Goal: Transaction & Acquisition: Purchase product/service

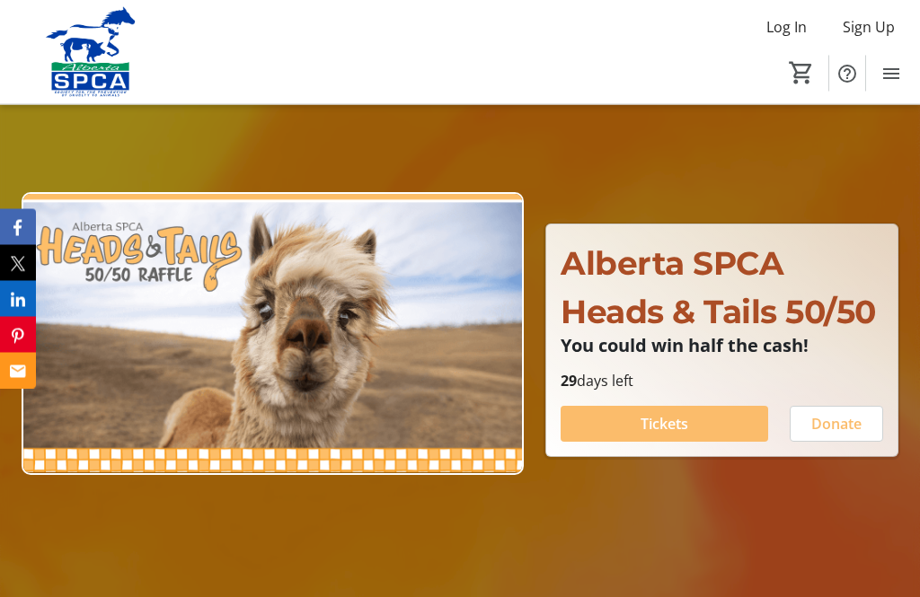
scroll to position [84, 0]
click at [654, 435] on span "Tickets" at bounding box center [665, 424] width 48 height 22
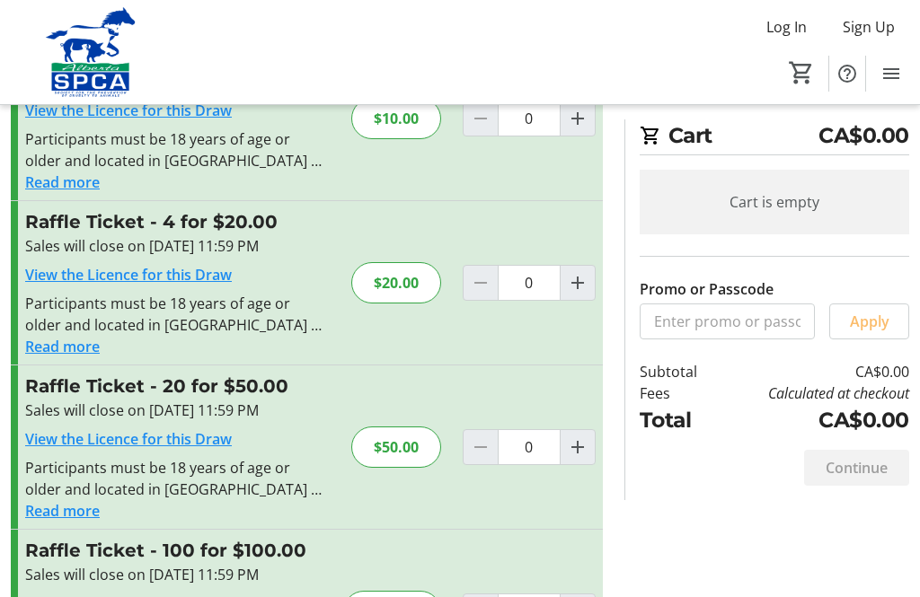
scroll to position [111, 0]
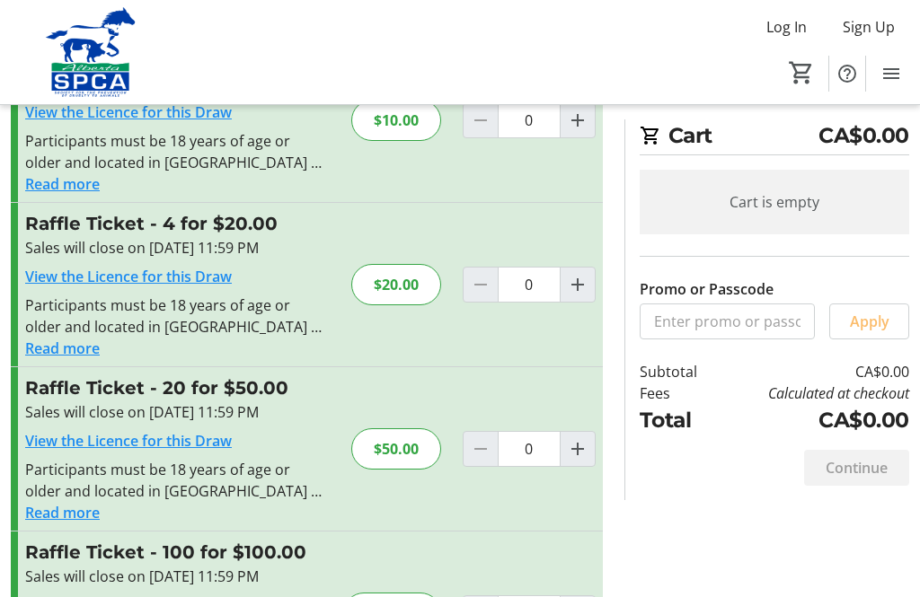
click at [590, 446] on span "Increment by one" at bounding box center [578, 449] width 34 height 34
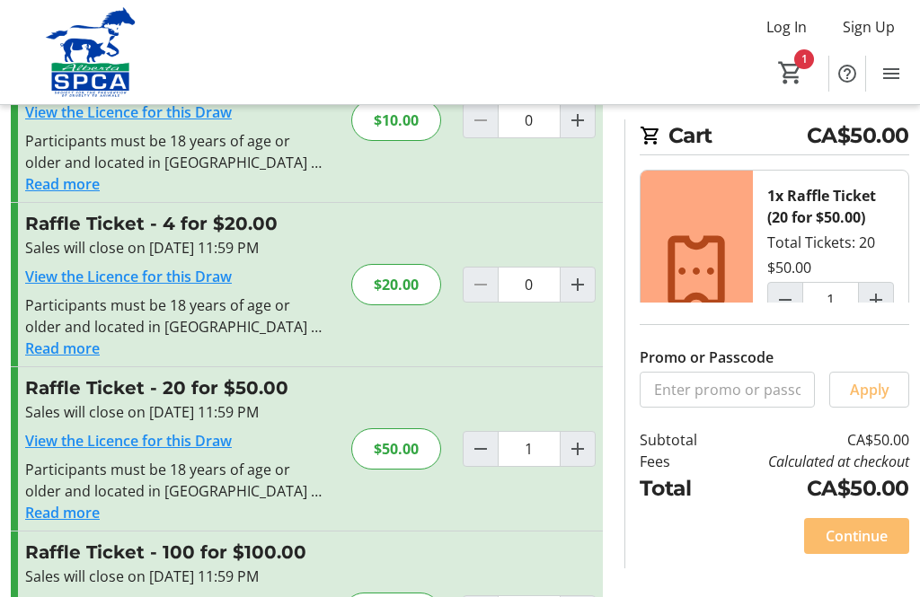
click at [811, 349] on span at bounding box center [816, 339] width 99 height 43
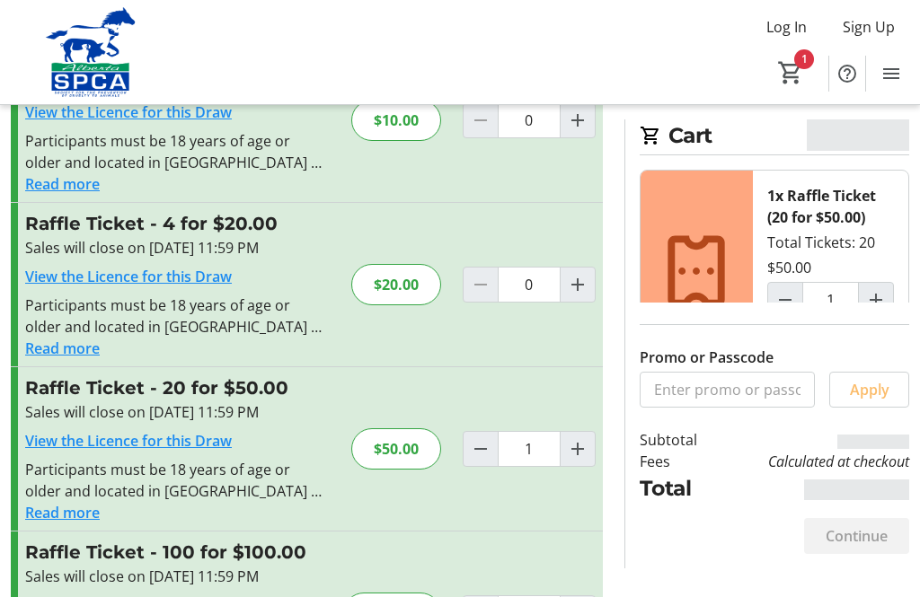
type input "0"
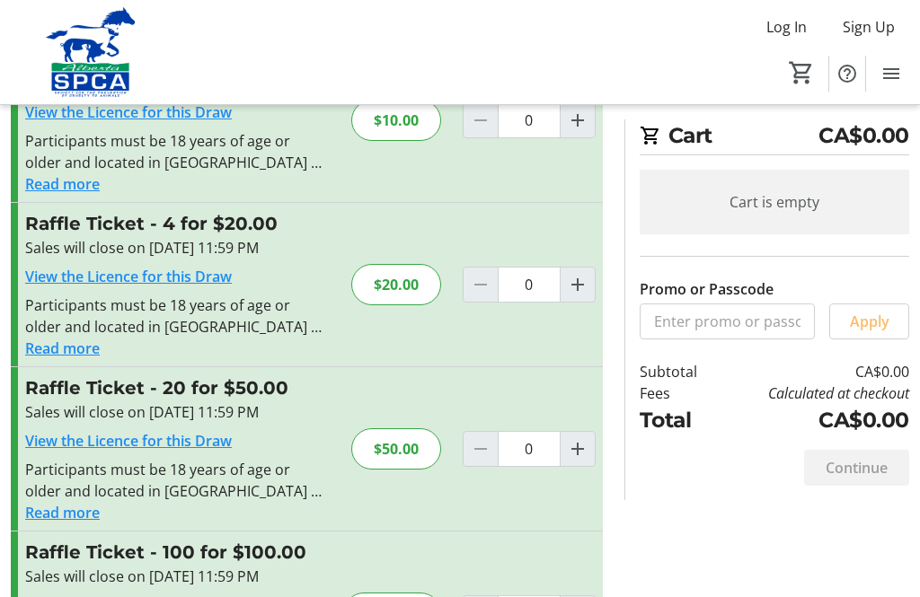
click at [590, 285] on span "Increment by one" at bounding box center [578, 285] width 34 height 34
type input "1"
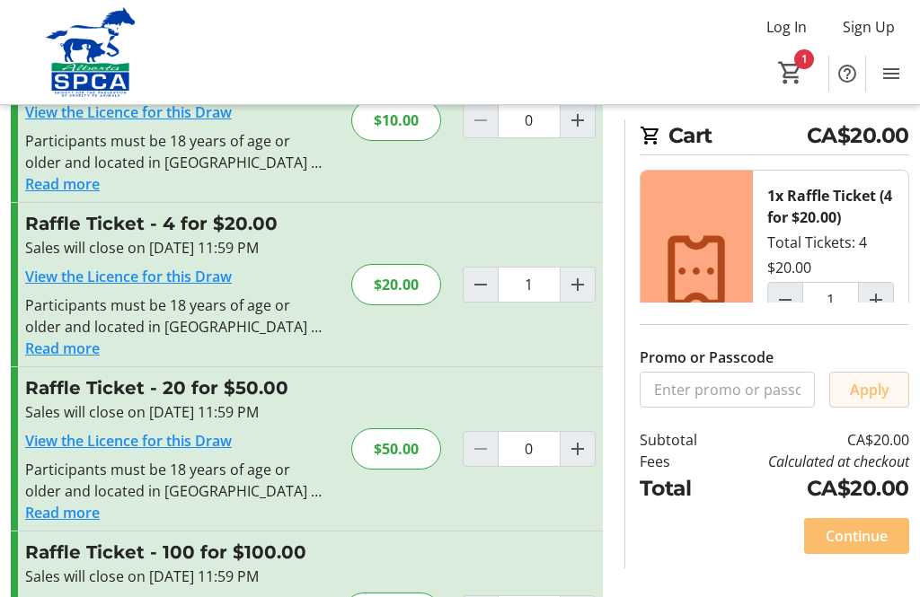
scroll to position [173, 0]
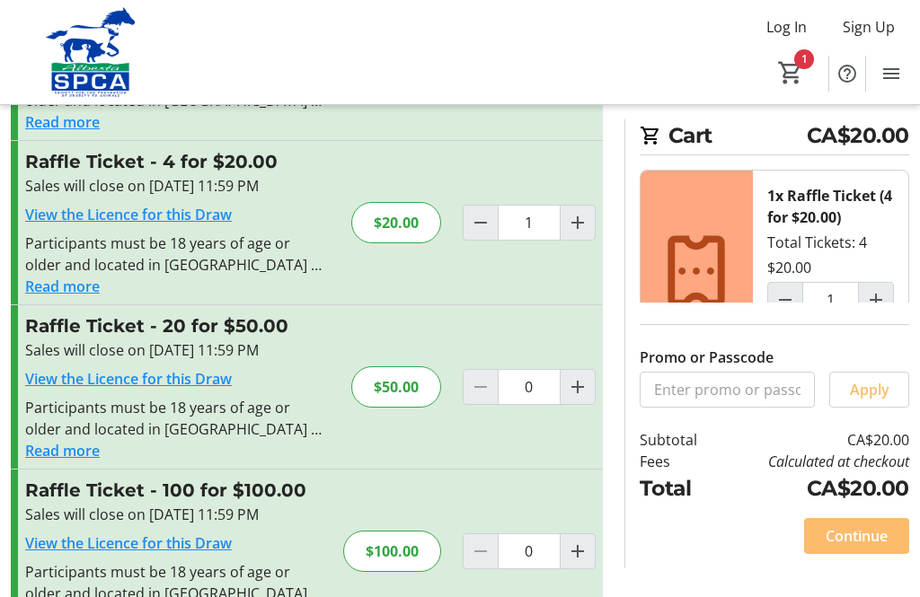
click at [860, 558] on span at bounding box center [856, 536] width 105 height 43
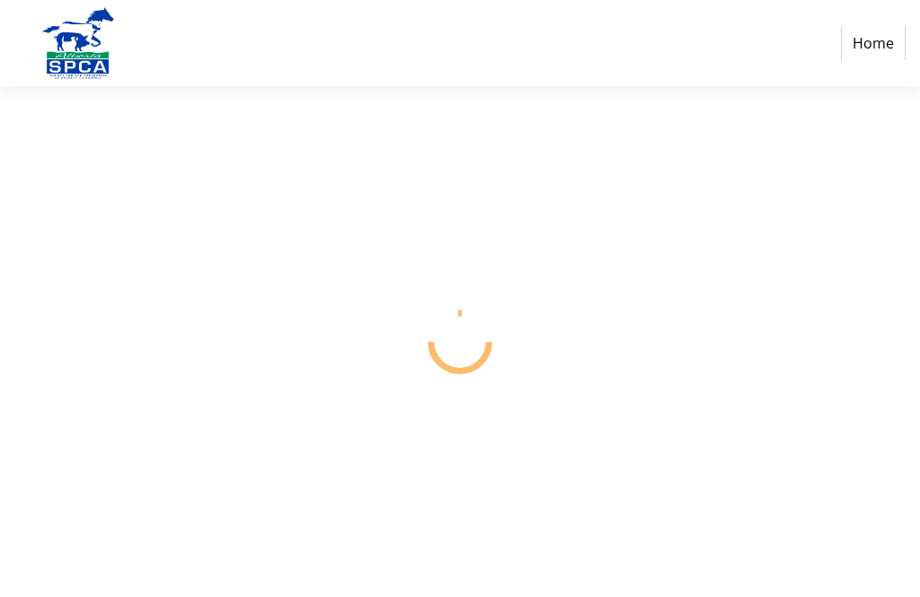
select select "CA"
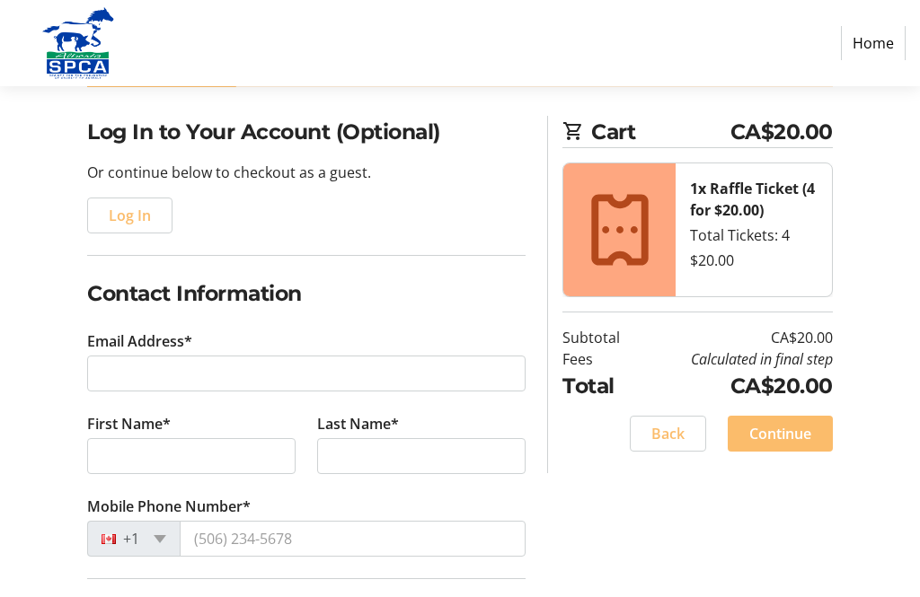
scroll to position [114, 0]
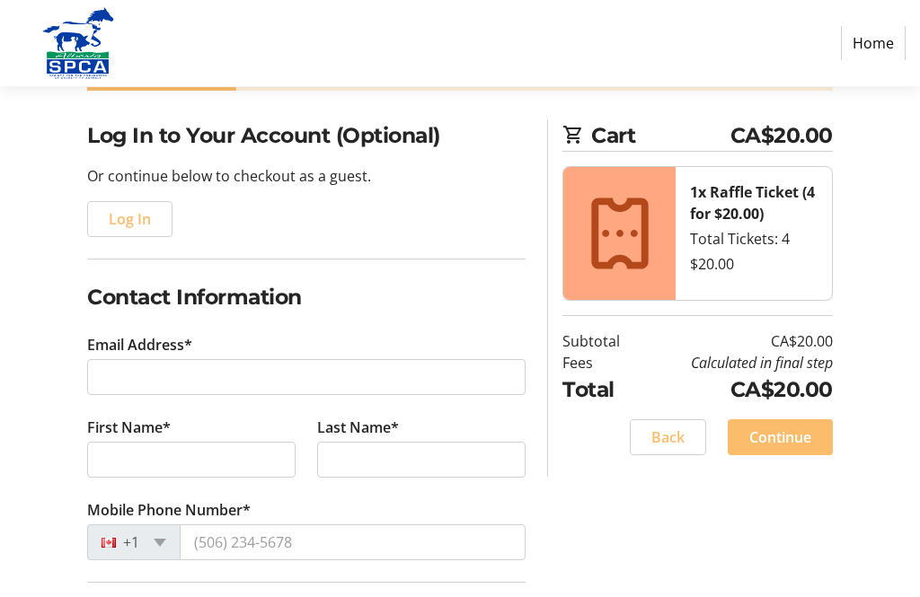
click at [133, 211] on span "Log In" at bounding box center [130, 219] width 42 height 22
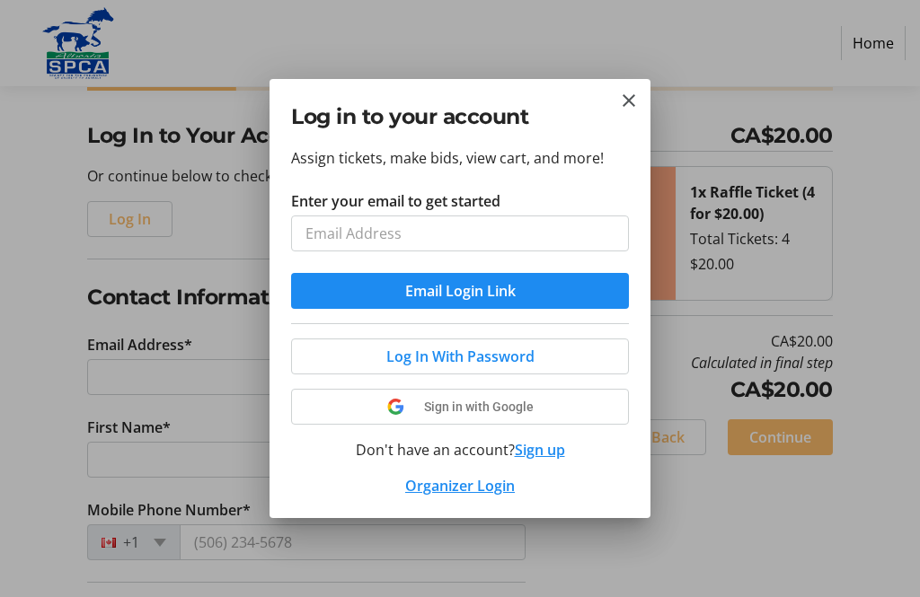
click at [633, 99] on mat-icon "Close" at bounding box center [629, 101] width 22 height 22
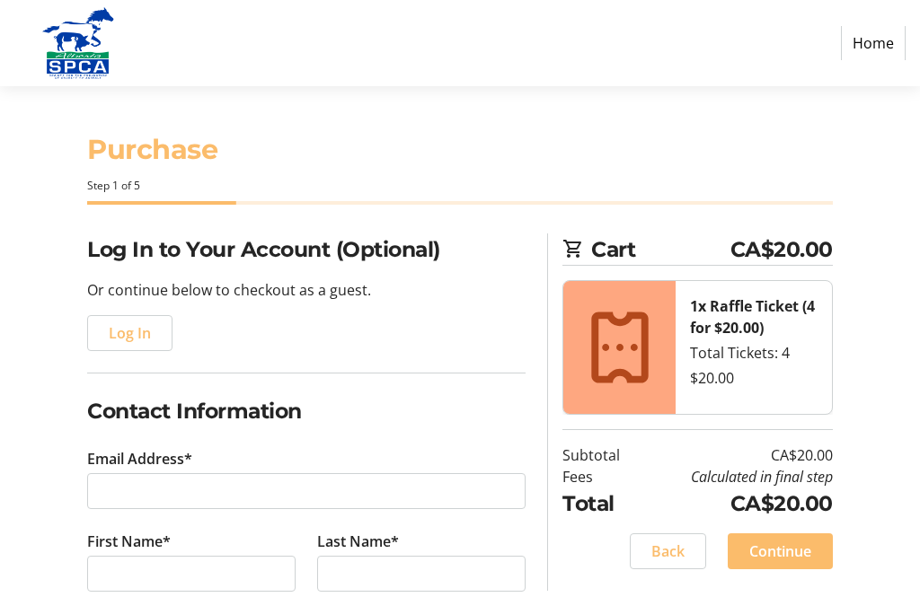
scroll to position [114, 0]
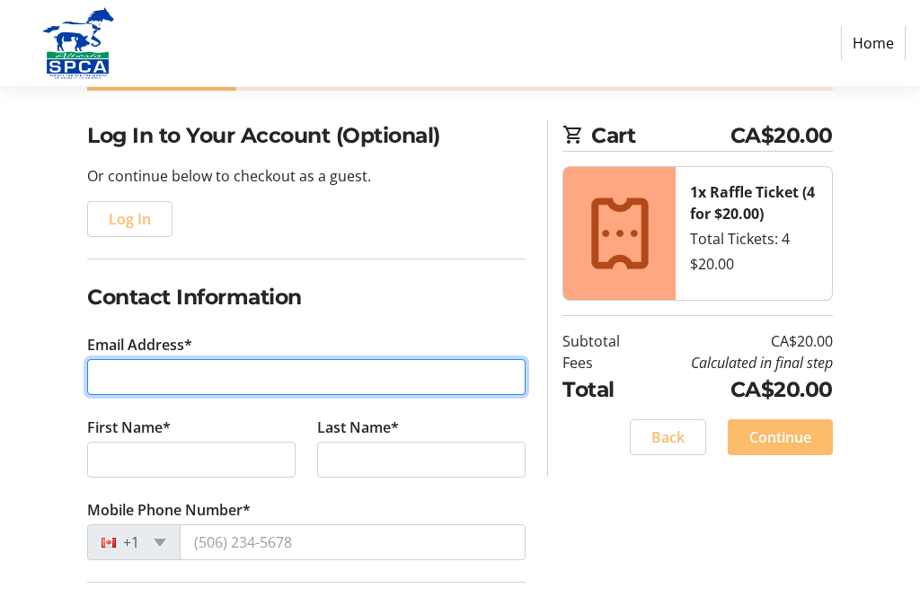
click at [149, 370] on input "Email Address*" at bounding box center [306, 377] width 438 height 36
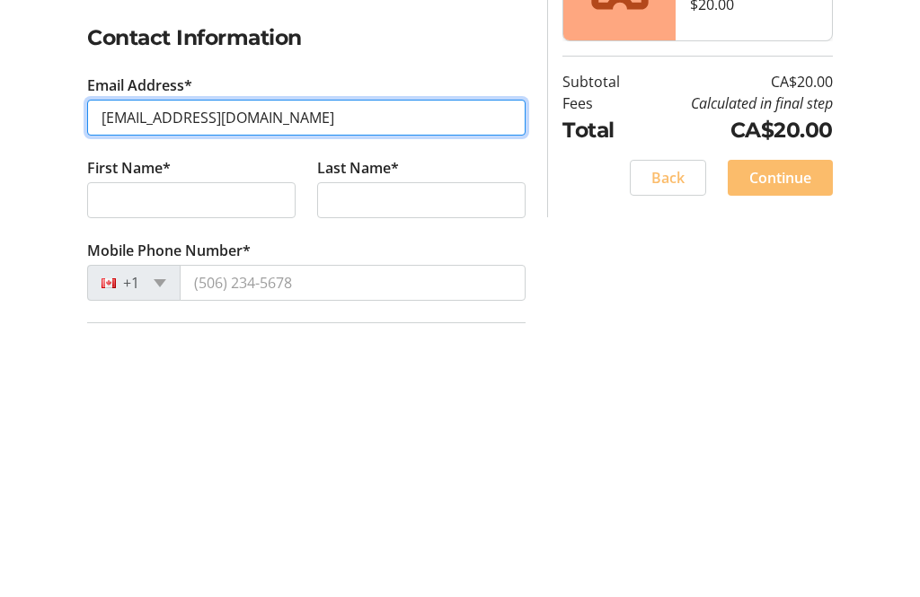
type input "[EMAIL_ADDRESS][DOMAIN_NAME]"
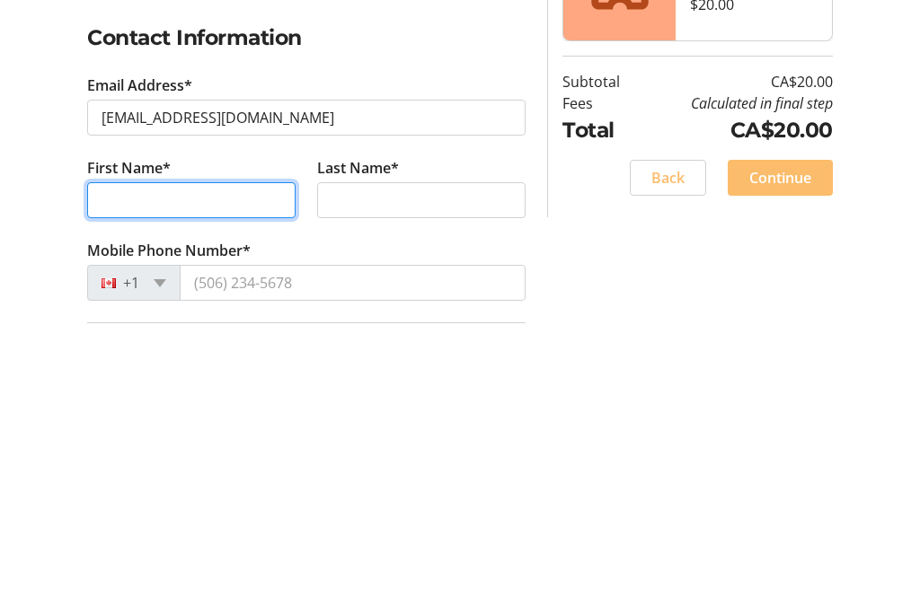
click at [109, 442] on input "First Name*" at bounding box center [191, 460] width 208 height 36
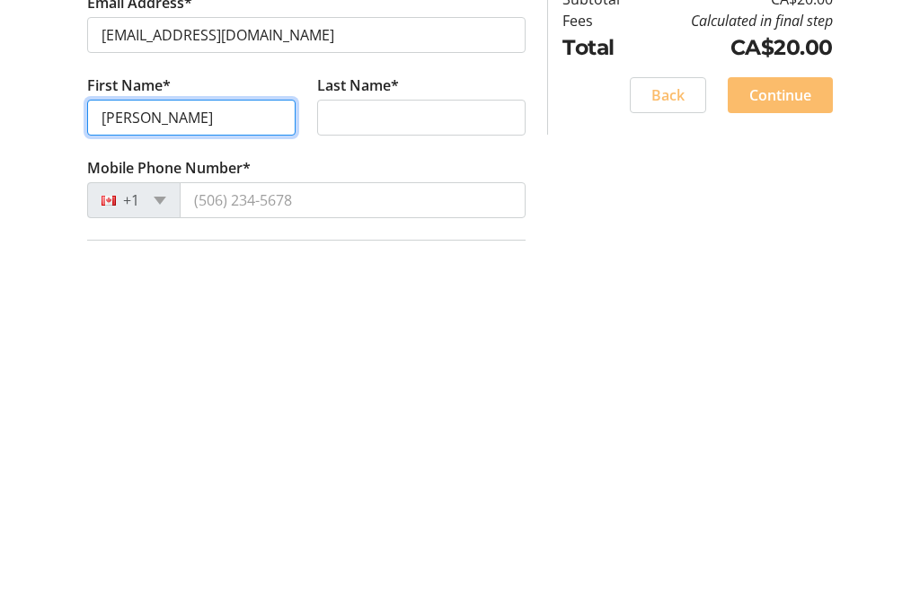
type input "[PERSON_NAME]"
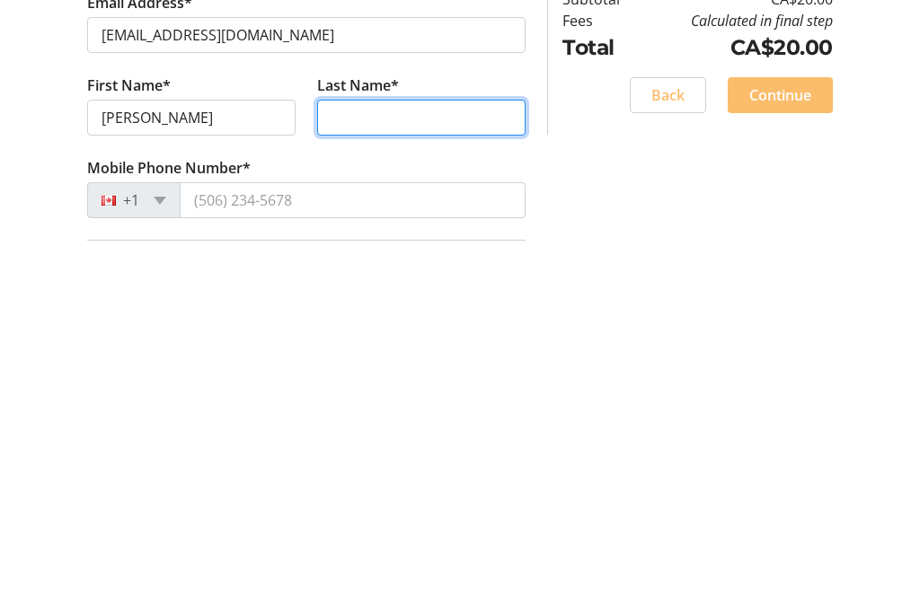
click at [367, 442] on input "Last Name*" at bounding box center [421, 460] width 208 height 36
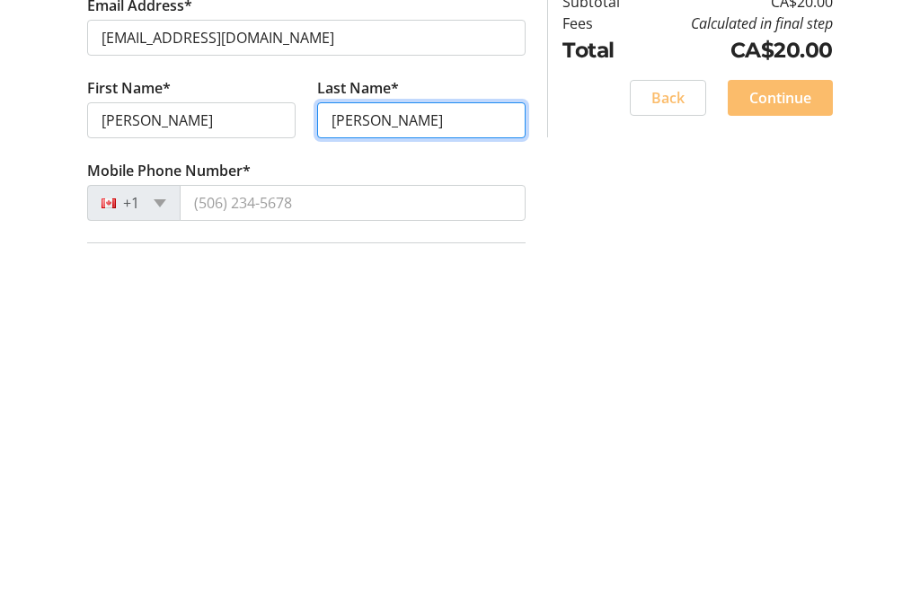
type input "[PERSON_NAME]"
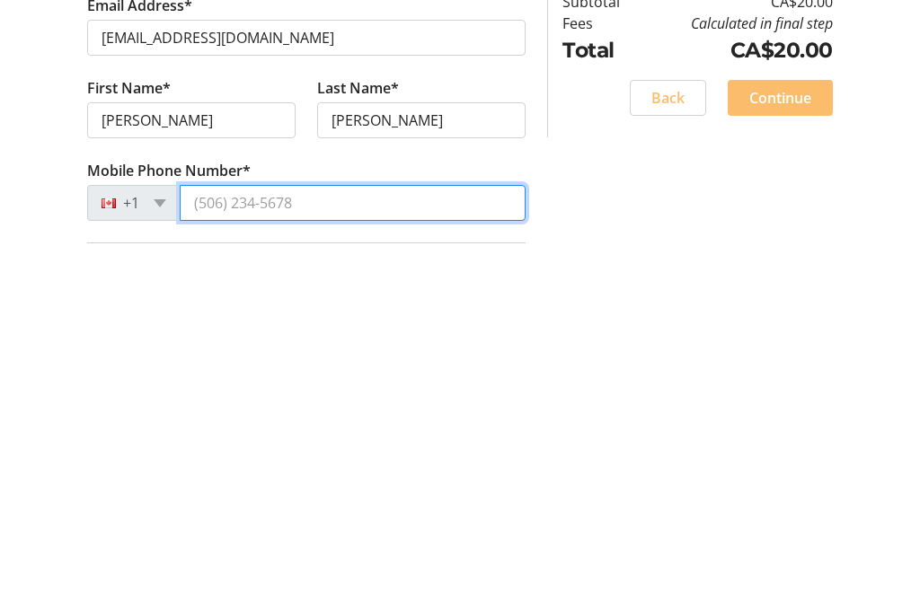
click at [234, 525] on input "Mobile Phone Number*" at bounding box center [353, 543] width 346 height 36
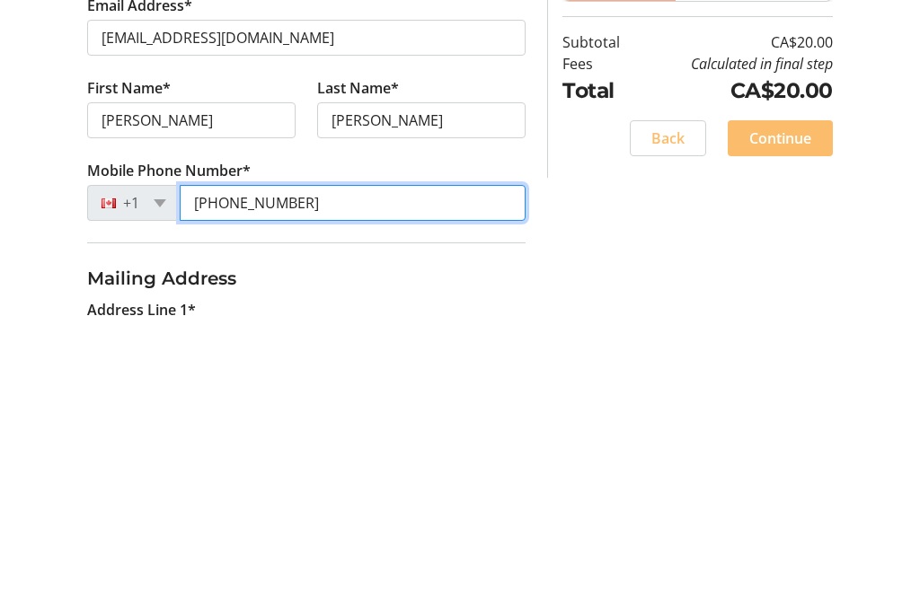
scroll to position [189, 0]
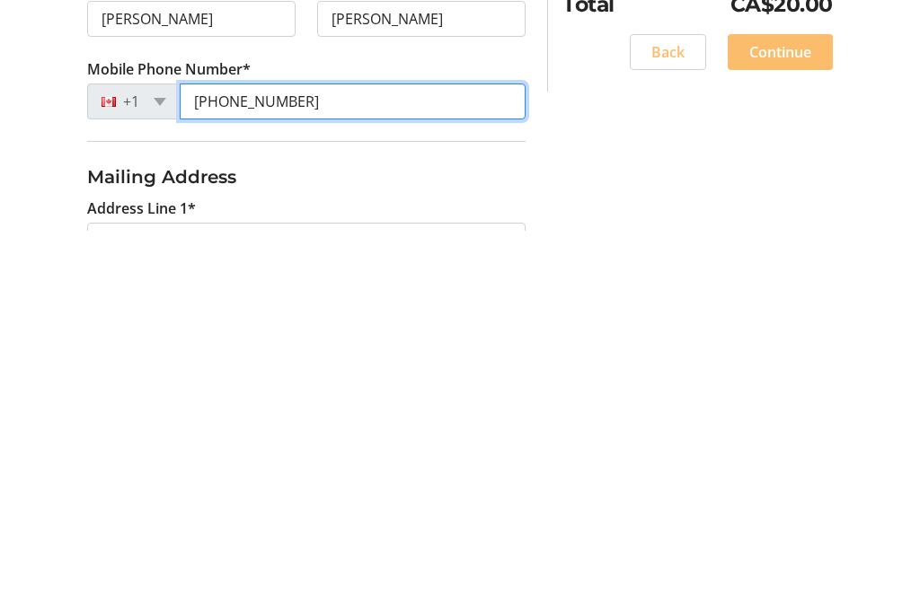
type input "[PHONE_NUMBER]"
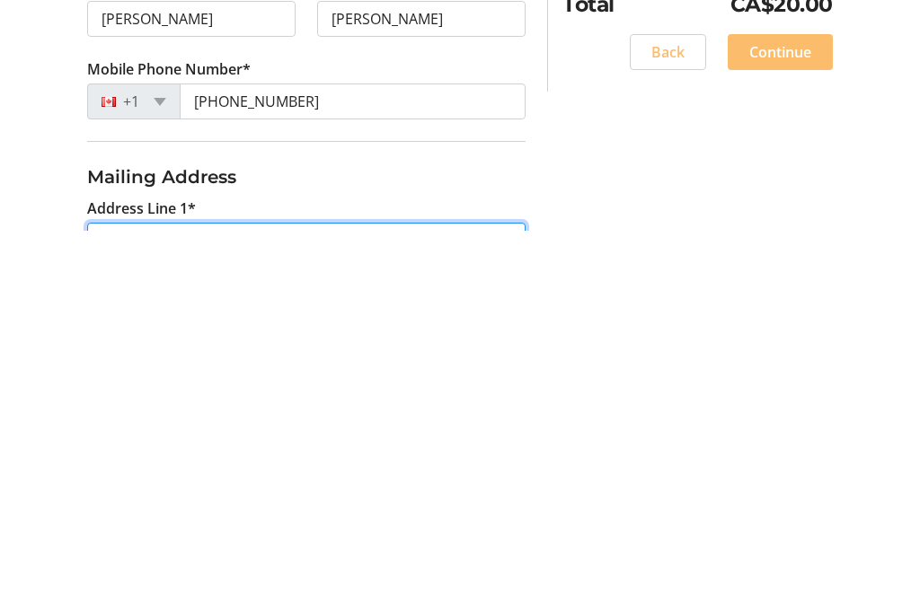
click at [115, 589] on input "Address Line 1*" at bounding box center [306, 607] width 438 height 36
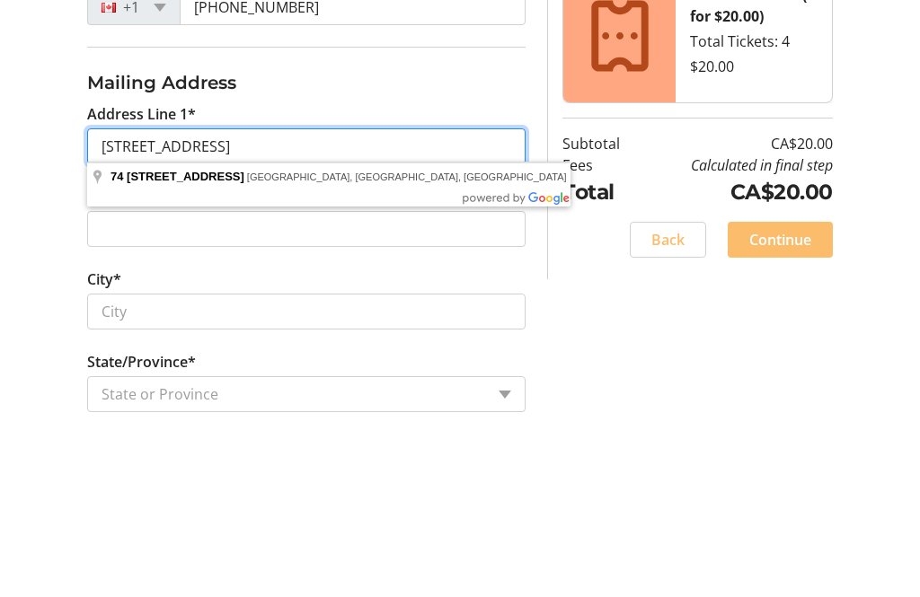
scroll to position [478, 0]
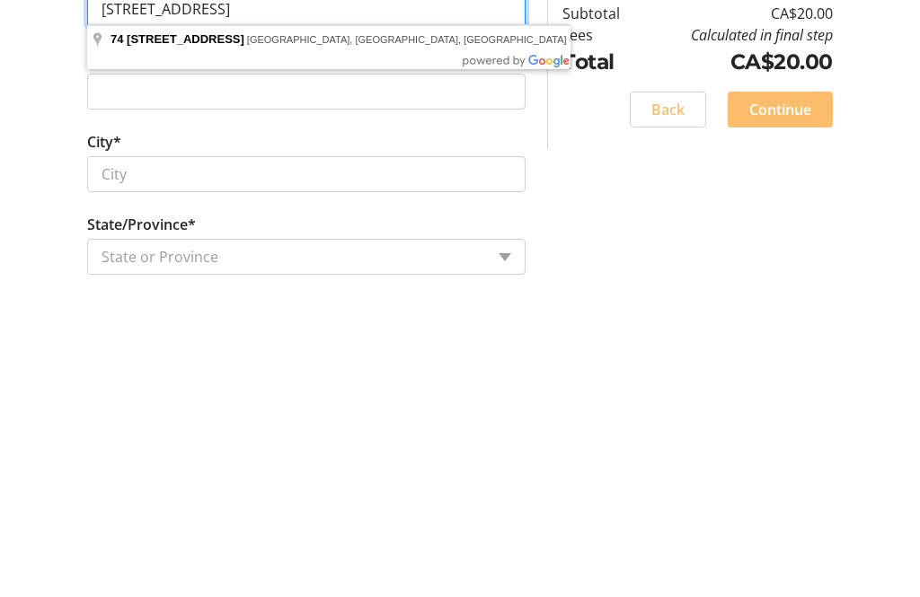
type input "[STREET_ADDRESS]"
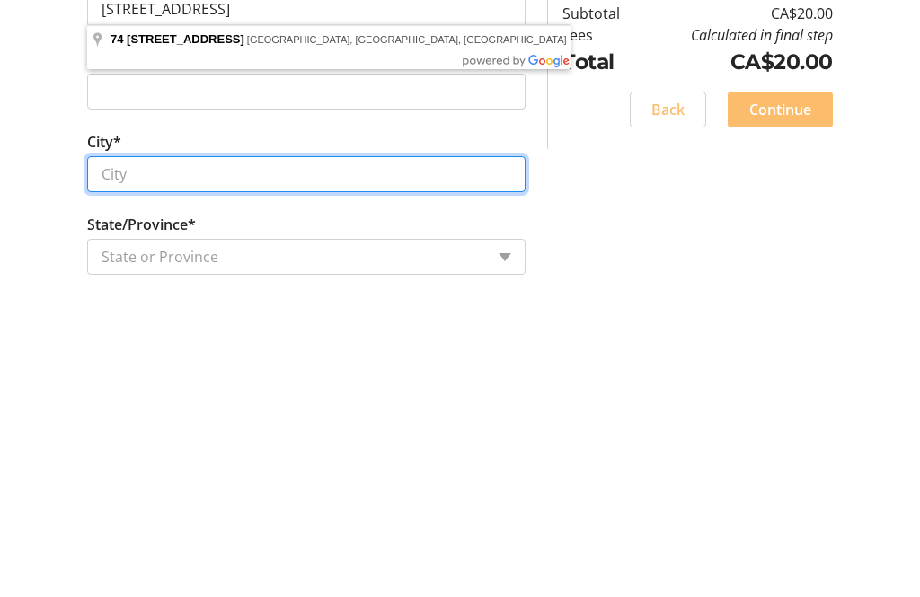
click at [134, 465] on input "City*" at bounding box center [306, 483] width 438 height 36
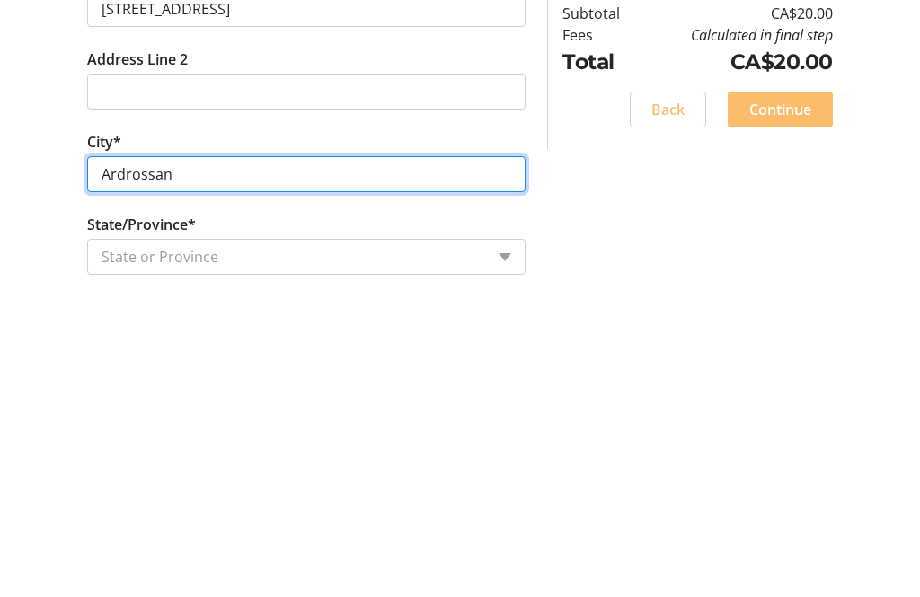
type input "Ardrossan"
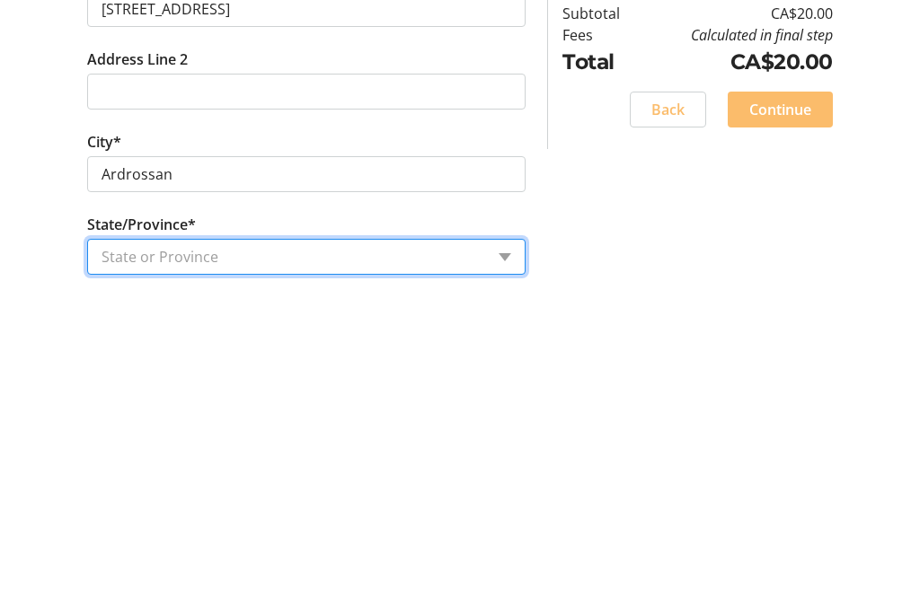
click at [516, 548] on select "State or Province State or Province [GEOGRAPHIC_DATA] [GEOGRAPHIC_DATA] [GEOGRA…" at bounding box center [306, 566] width 438 height 36
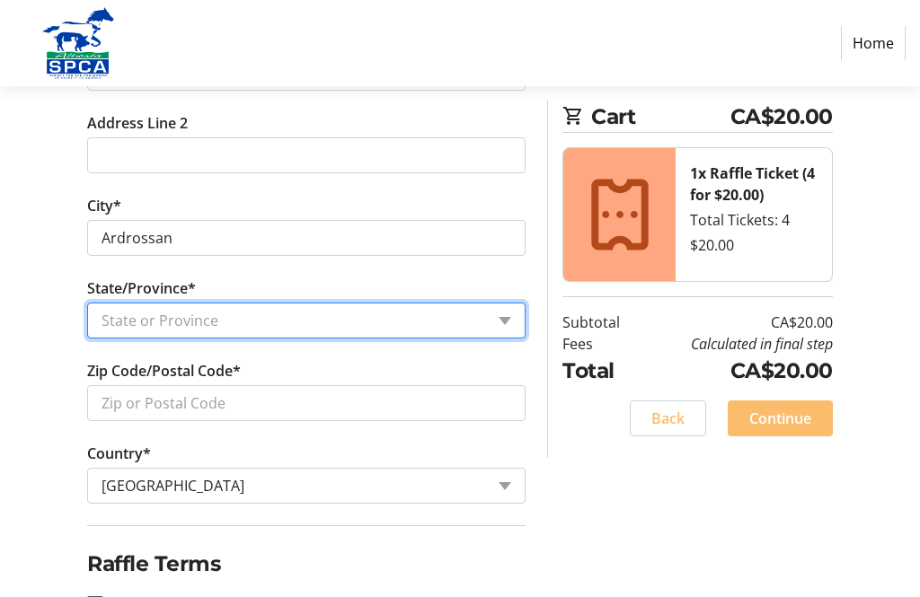
select select "AB"
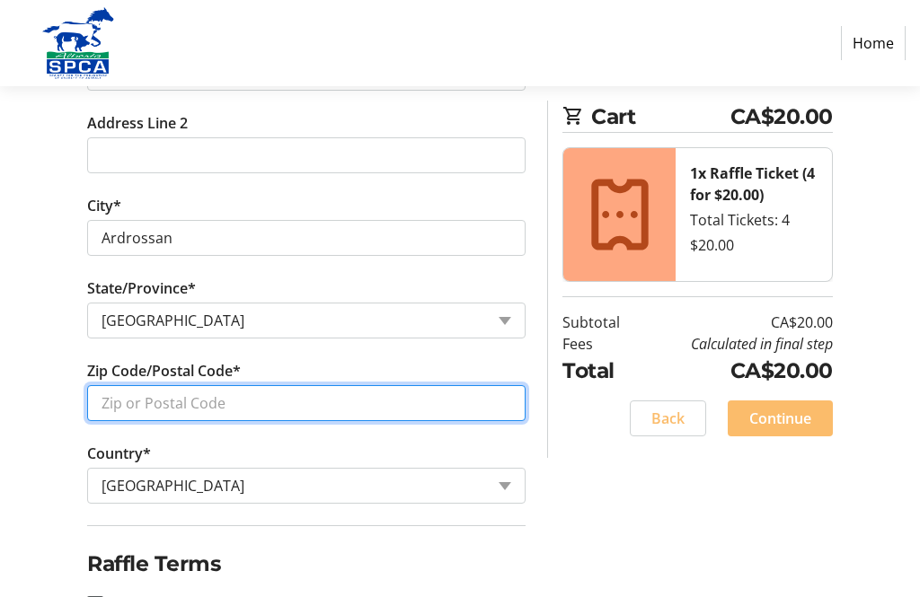
click at [146, 399] on input "Zip Code/Postal Code*" at bounding box center [306, 403] width 438 height 36
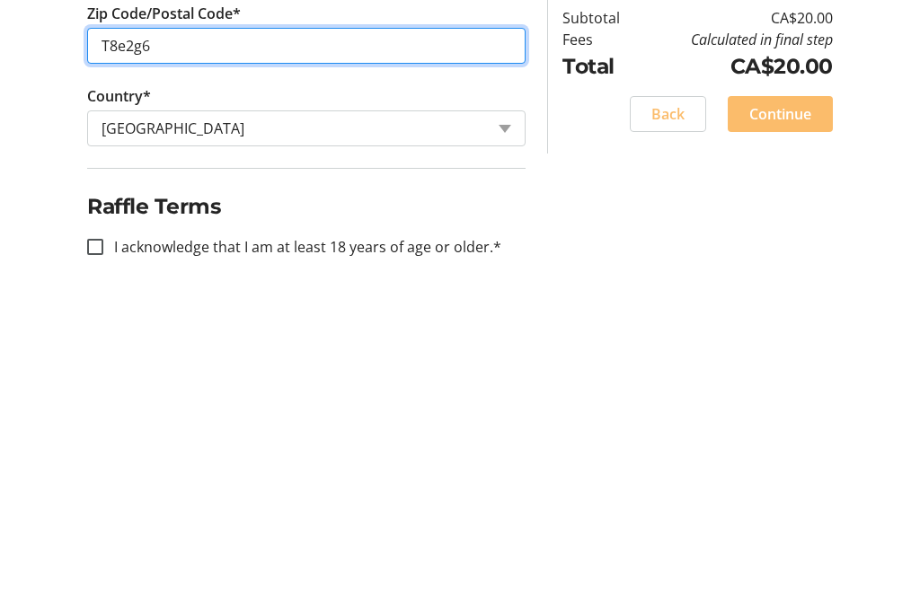
scroll to position [781, 0]
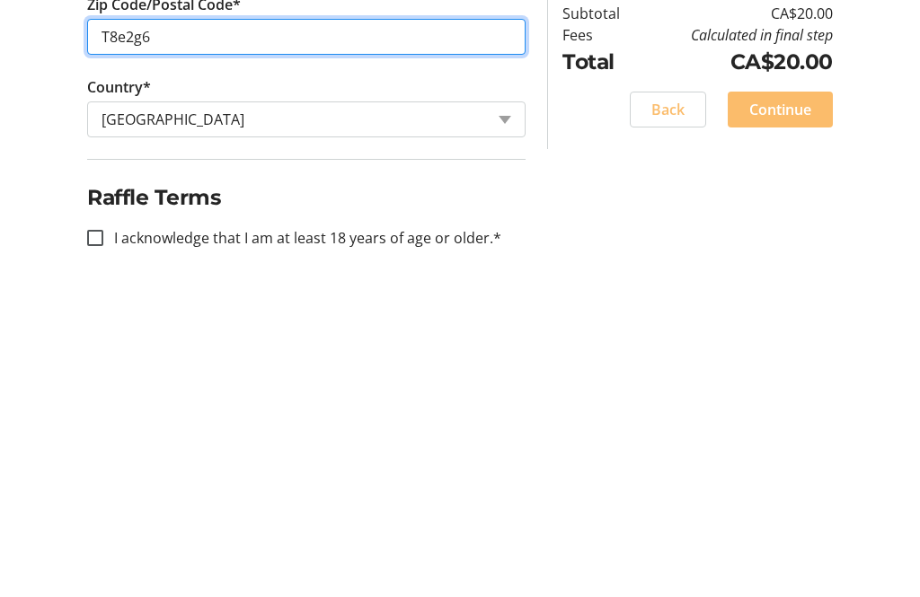
type input "T8e2g6"
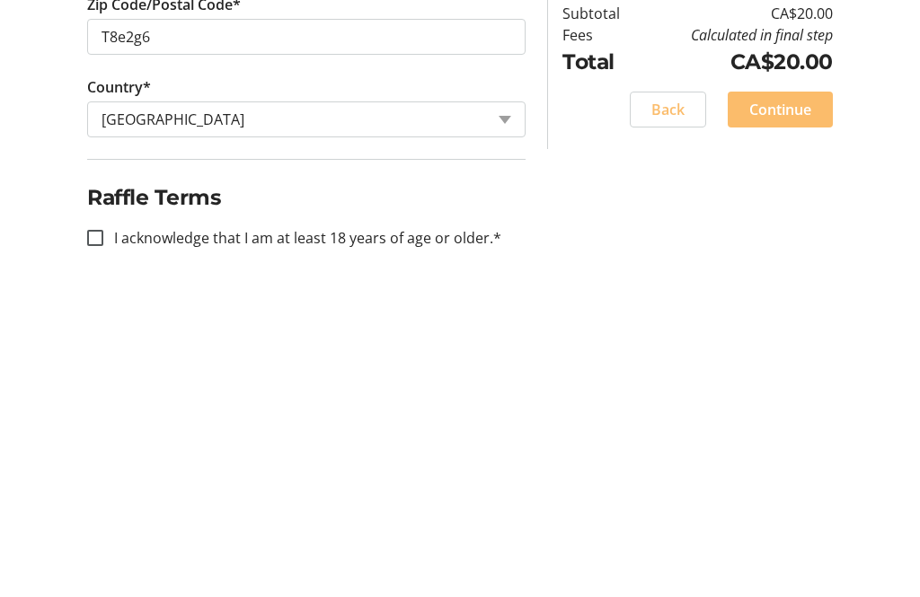
click at [97, 539] on input "I acknowledge that I am at least 18 years of age or older.*" at bounding box center [95, 547] width 16 height 16
checkbox input "true"
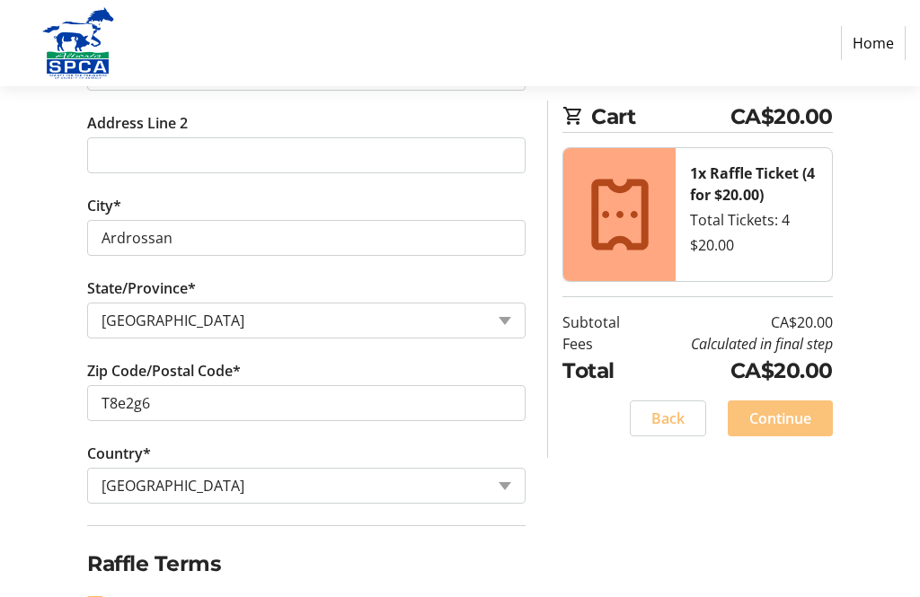
click at [789, 414] on span "Continue" at bounding box center [780, 419] width 62 height 22
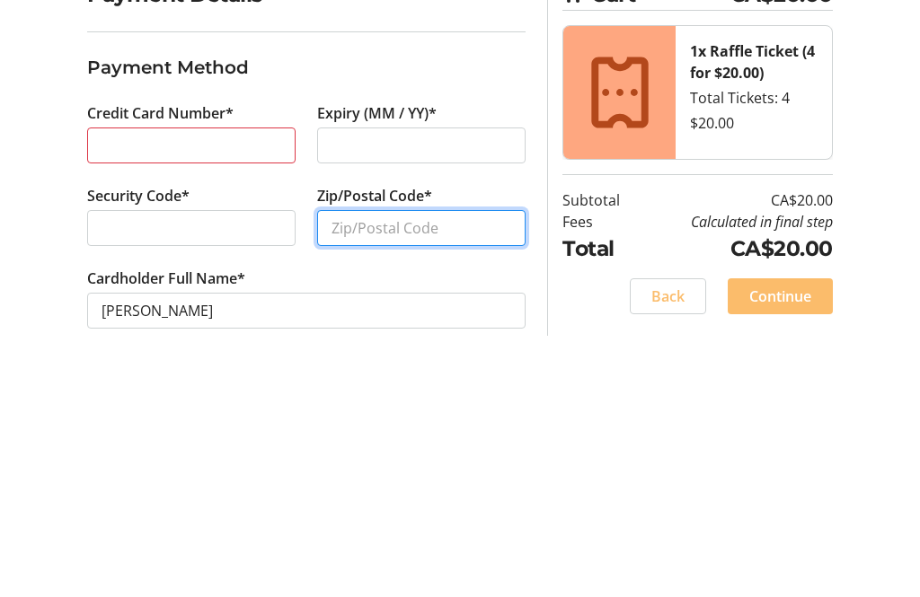
click at [357, 465] on input "Zip/Postal Code*" at bounding box center [421, 483] width 208 height 36
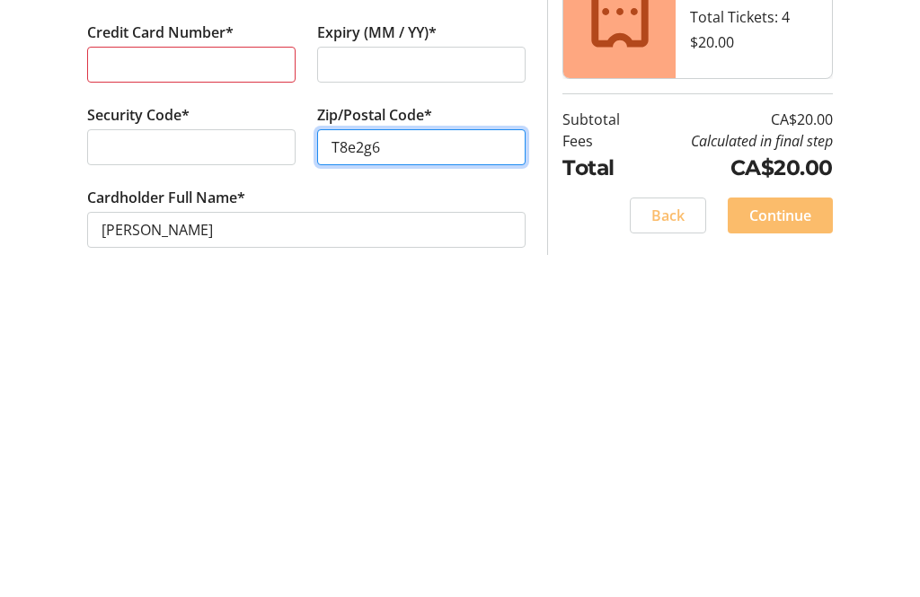
scroll to position [58, 0]
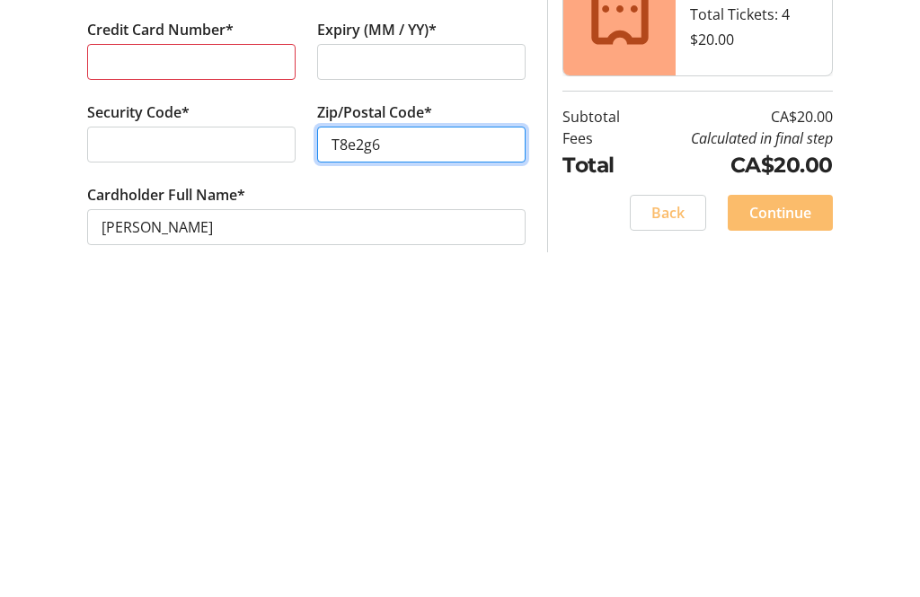
type input "T8e2g6"
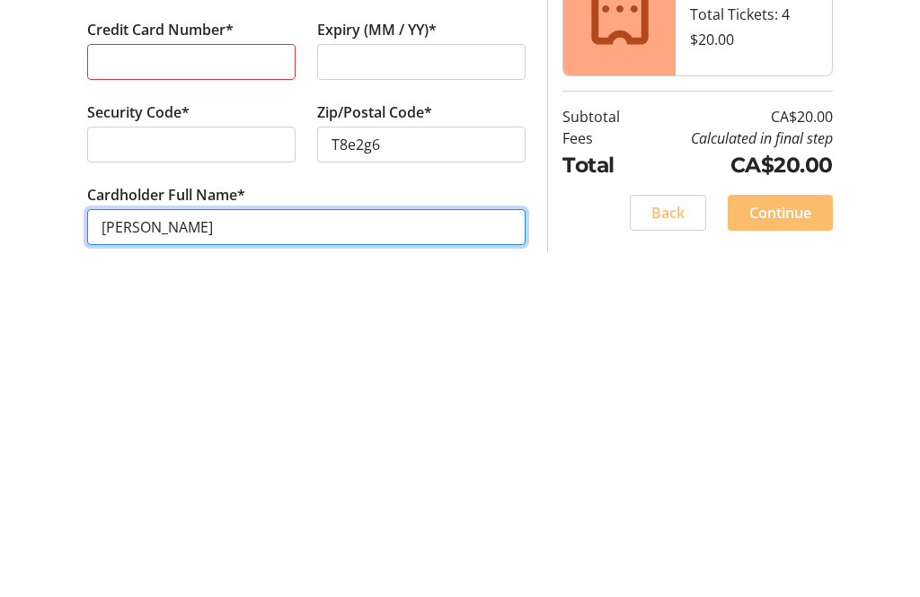
click at [276, 518] on input "[PERSON_NAME]" at bounding box center [306, 536] width 438 height 36
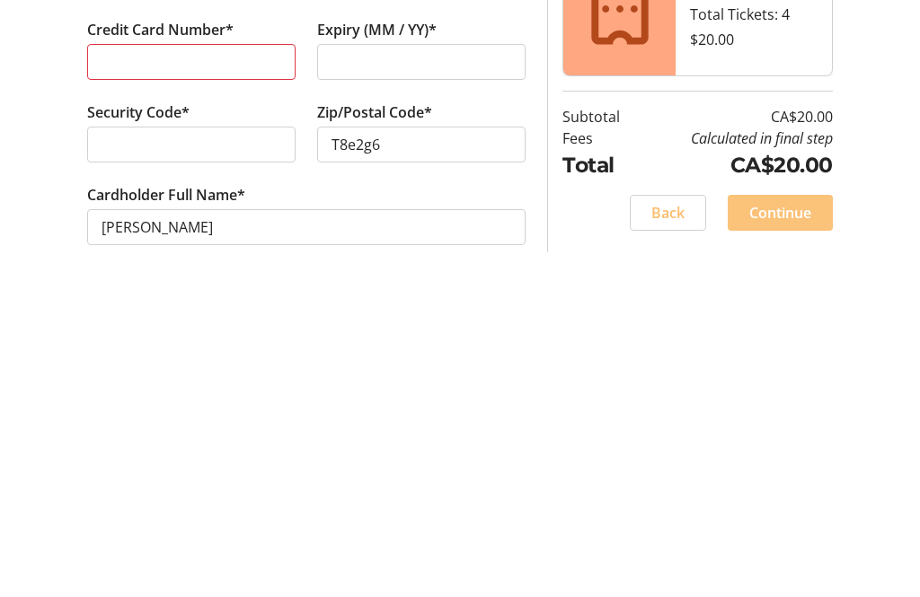
click at [791, 511] on span "Continue" at bounding box center [780, 522] width 62 height 22
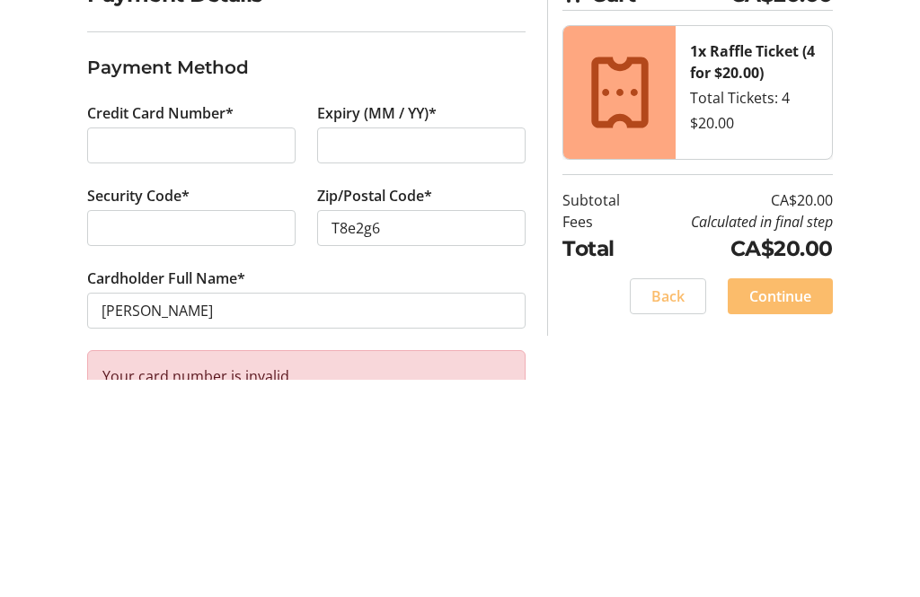
scroll to position [94, 0]
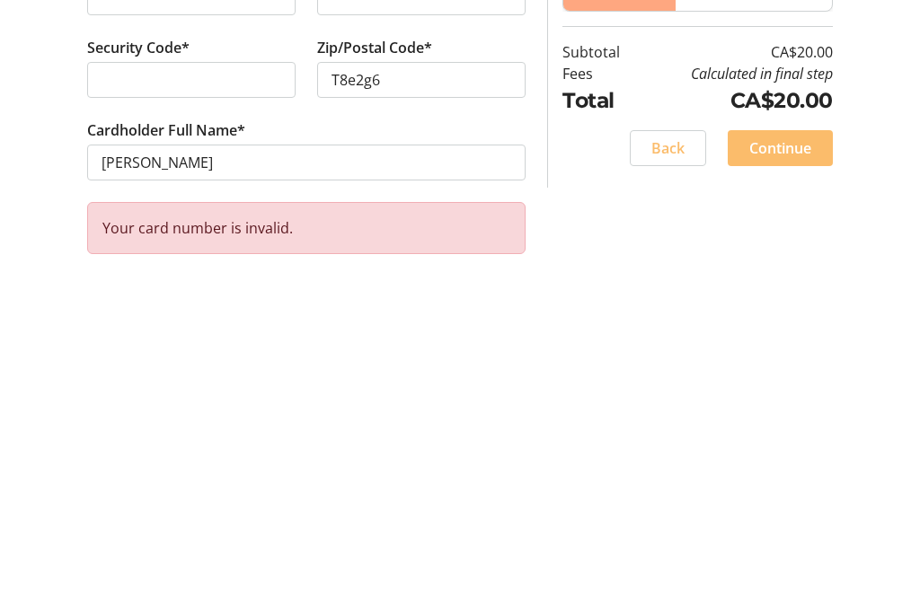
click at [789, 447] on span "Continue" at bounding box center [780, 458] width 62 height 22
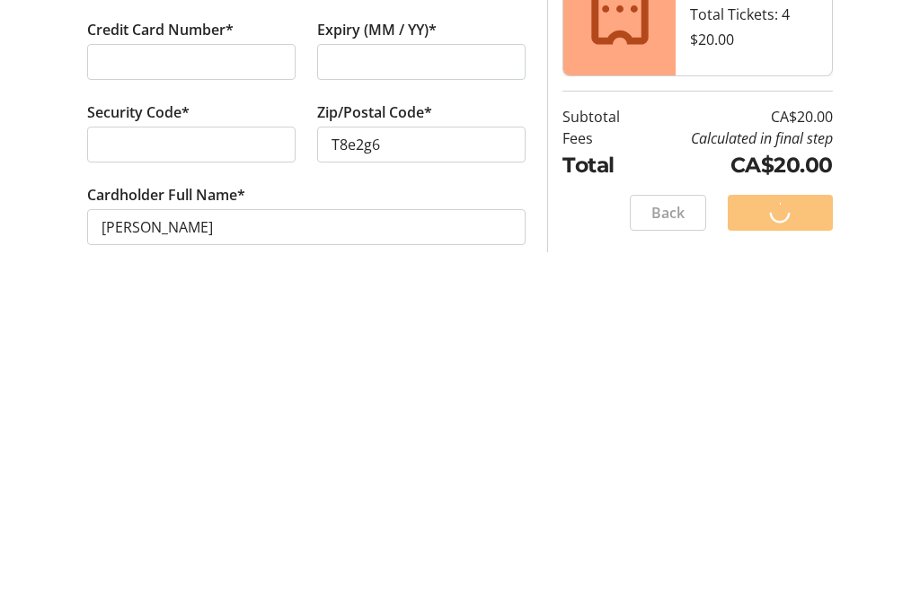
scroll to position [0, 0]
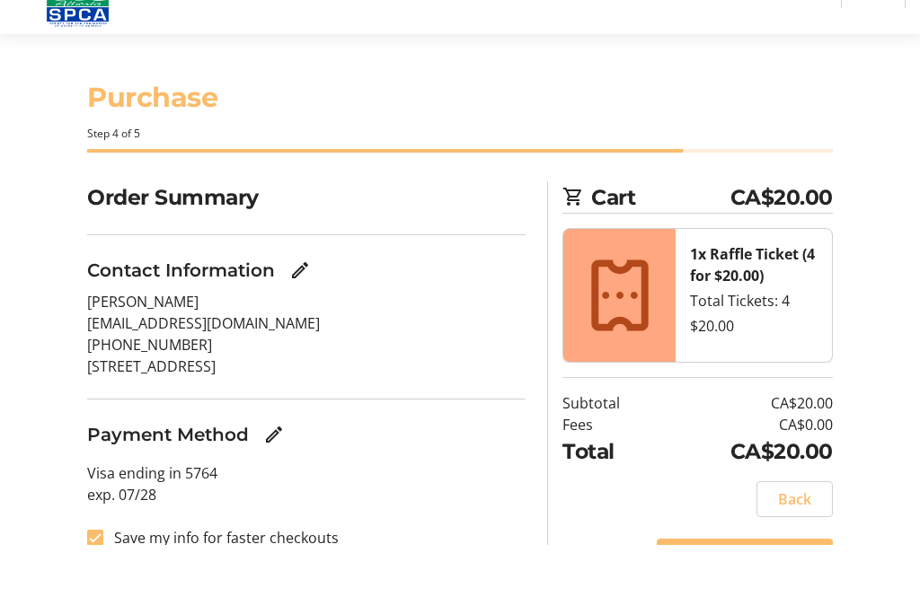
scroll to position [54, 0]
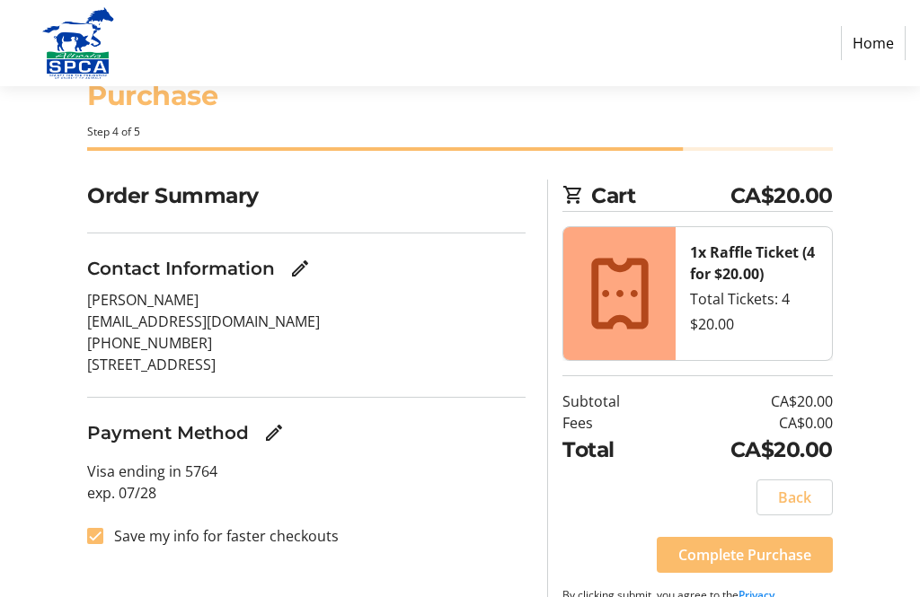
click at [758, 556] on span "Complete Purchase" at bounding box center [744, 555] width 133 height 22
